Goal: Find specific page/section: Find specific page/section

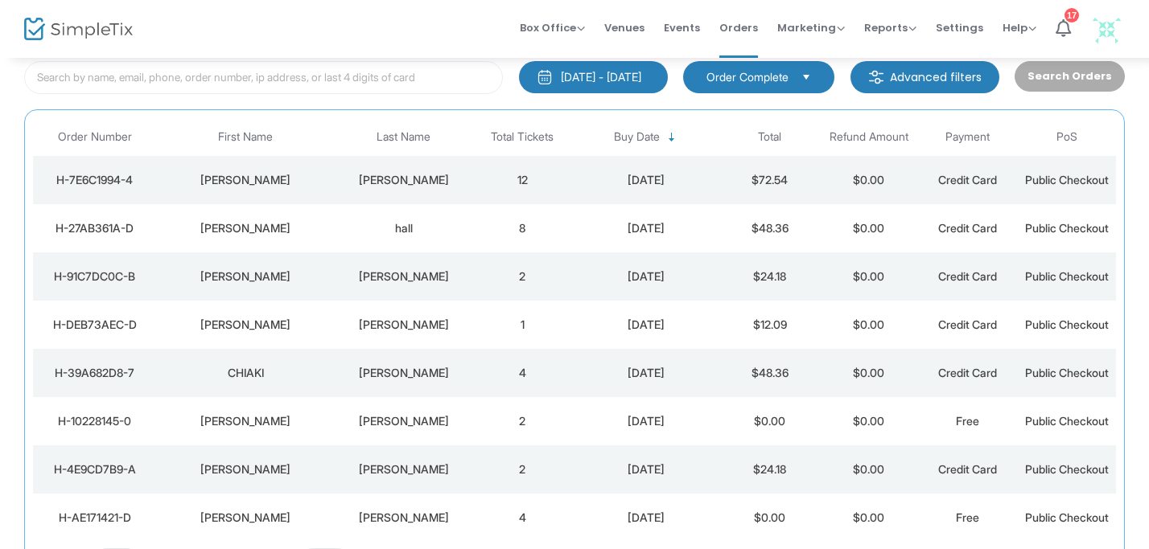
scroll to position [111, 0]
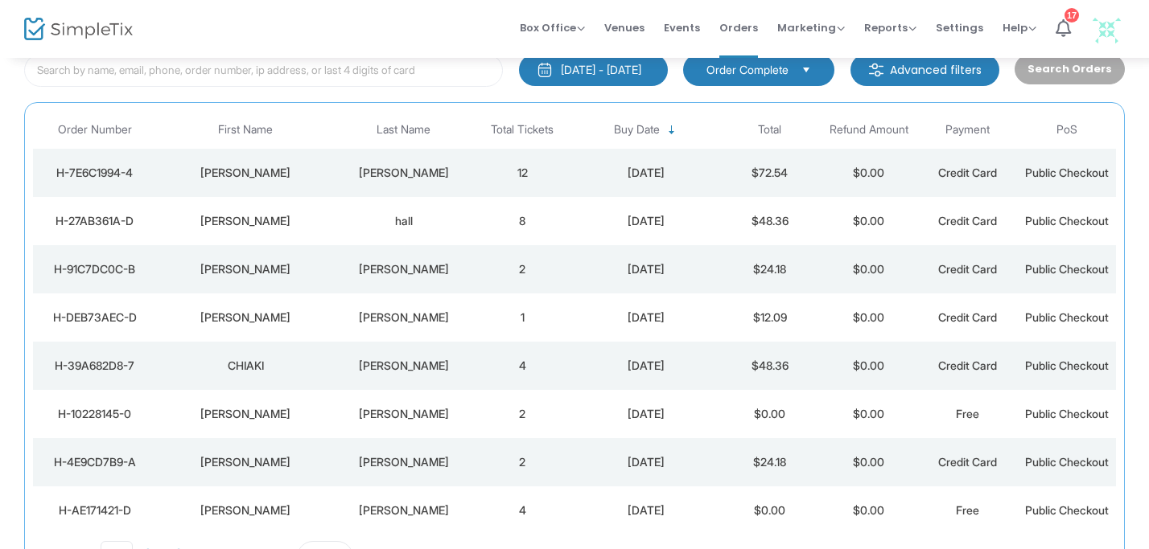
click at [765, 179] on td "$72.54" at bounding box center [769, 173] width 99 height 48
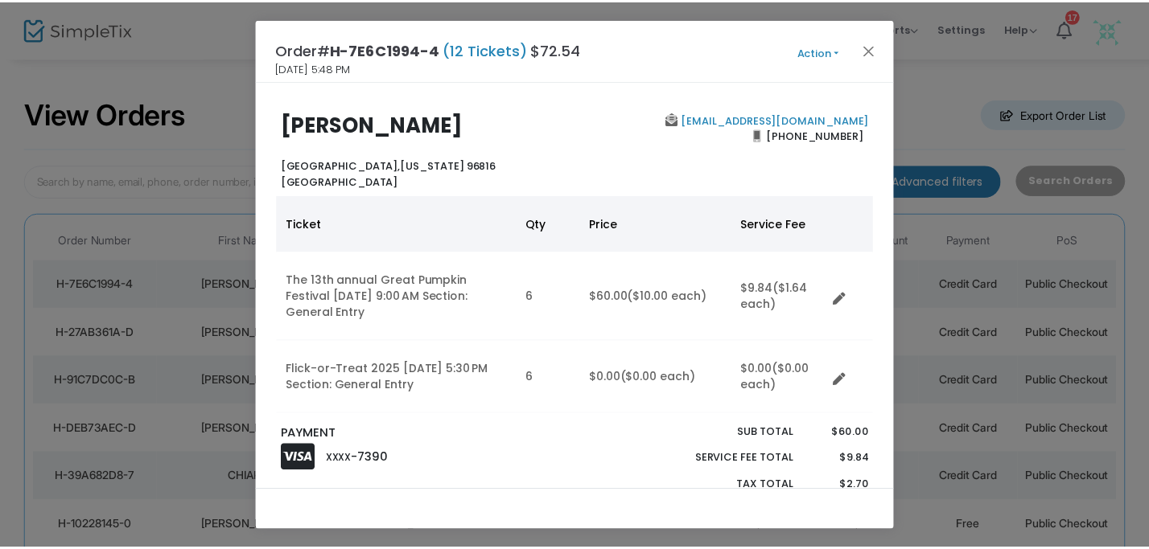
scroll to position [18, 0]
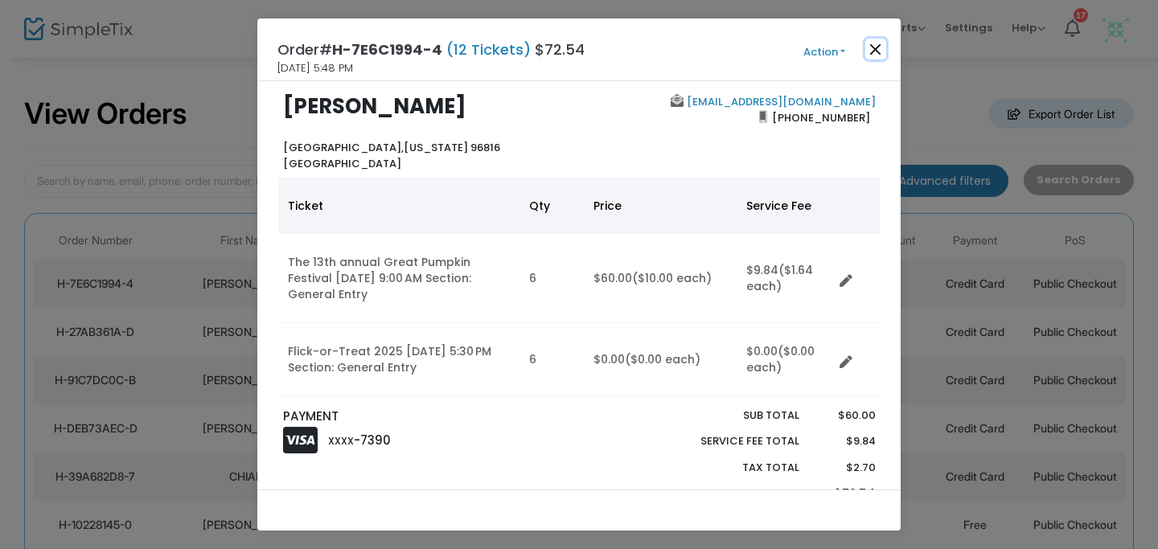
click at [880, 44] on button "Close" at bounding box center [875, 49] width 21 height 21
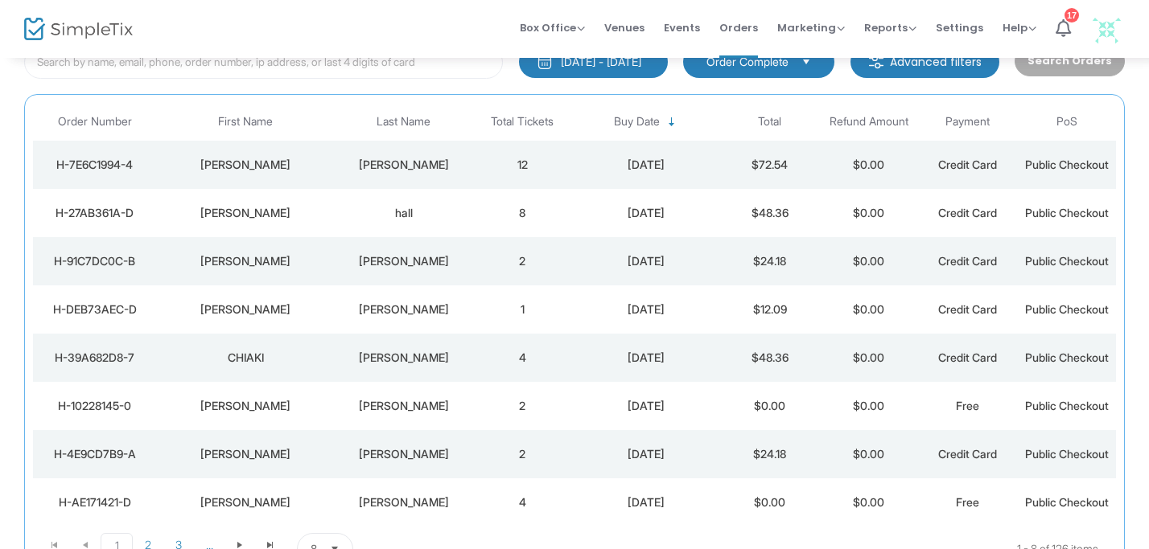
scroll to position [0, 0]
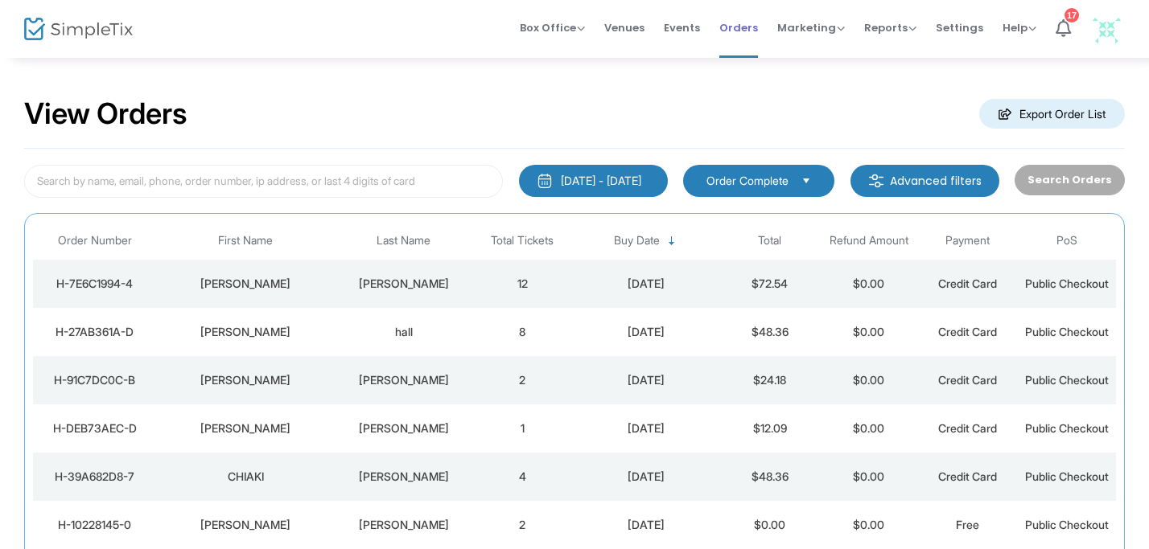
click at [738, 32] on span "Orders" at bounding box center [738, 27] width 39 height 41
click at [686, 31] on span "Events" at bounding box center [682, 27] width 36 height 41
